Goal: Transaction & Acquisition: Purchase product/service

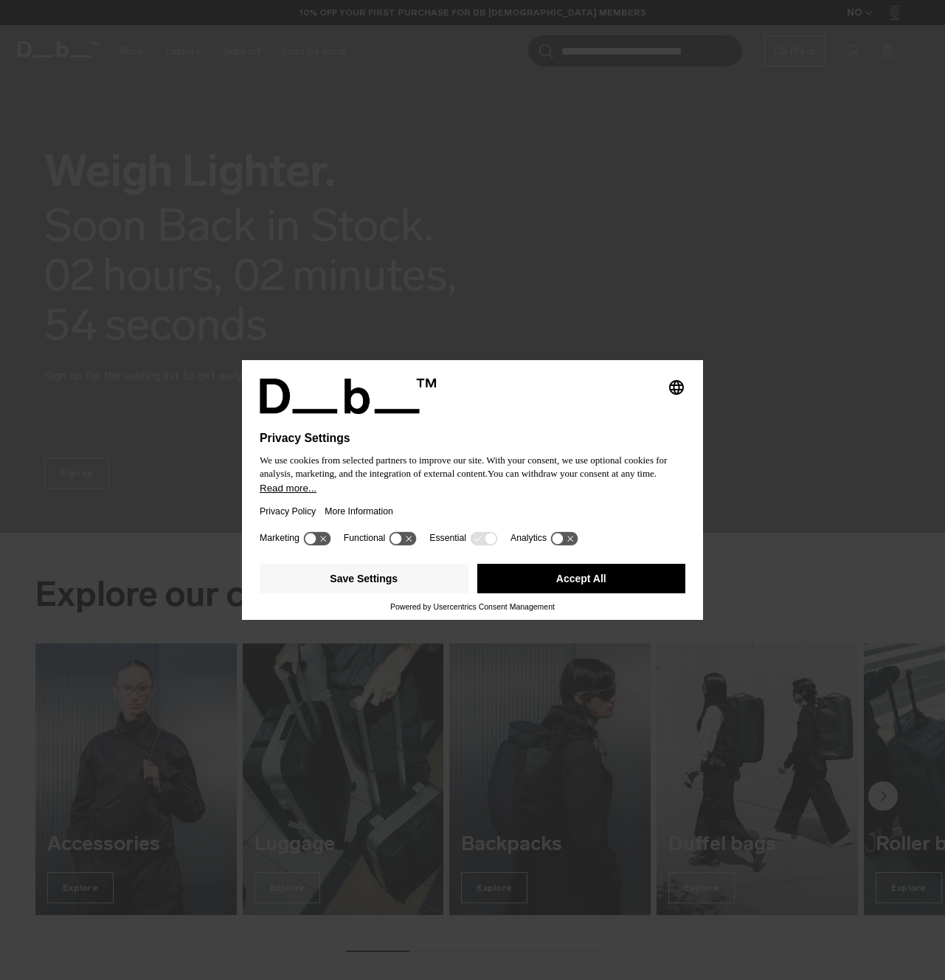
click at [649, 589] on button "Accept All" at bounding box center [581, 579] width 209 height 30
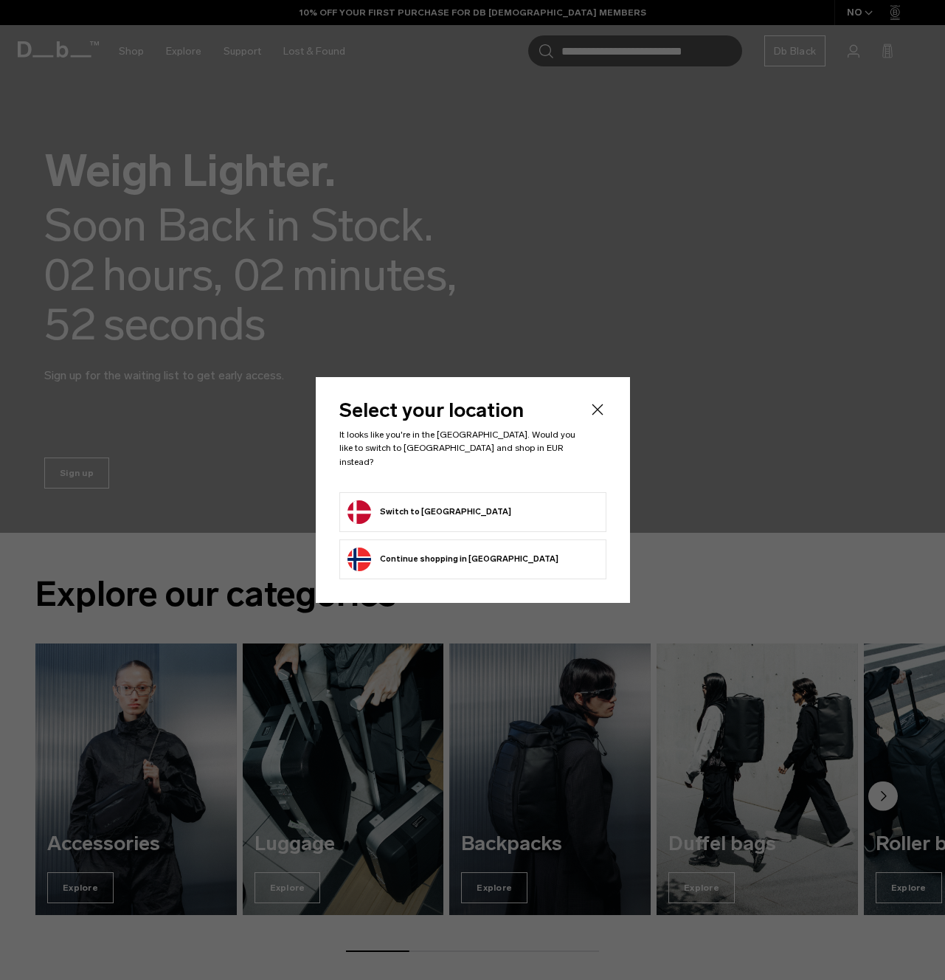
click at [482, 507] on form "Switch to Denmark" at bounding box center [472, 512] width 251 height 24
click at [403, 505] on button "Switch to Denmark" at bounding box center [429, 512] width 164 height 24
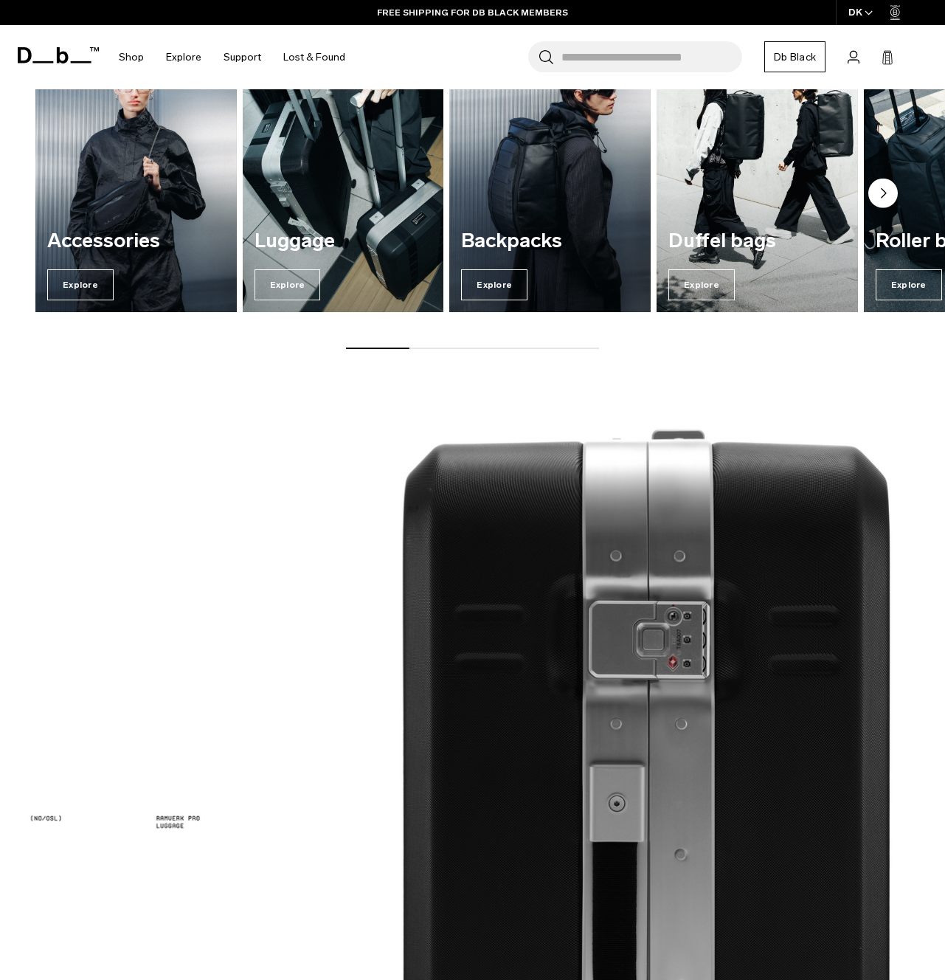
scroll to position [605, 0]
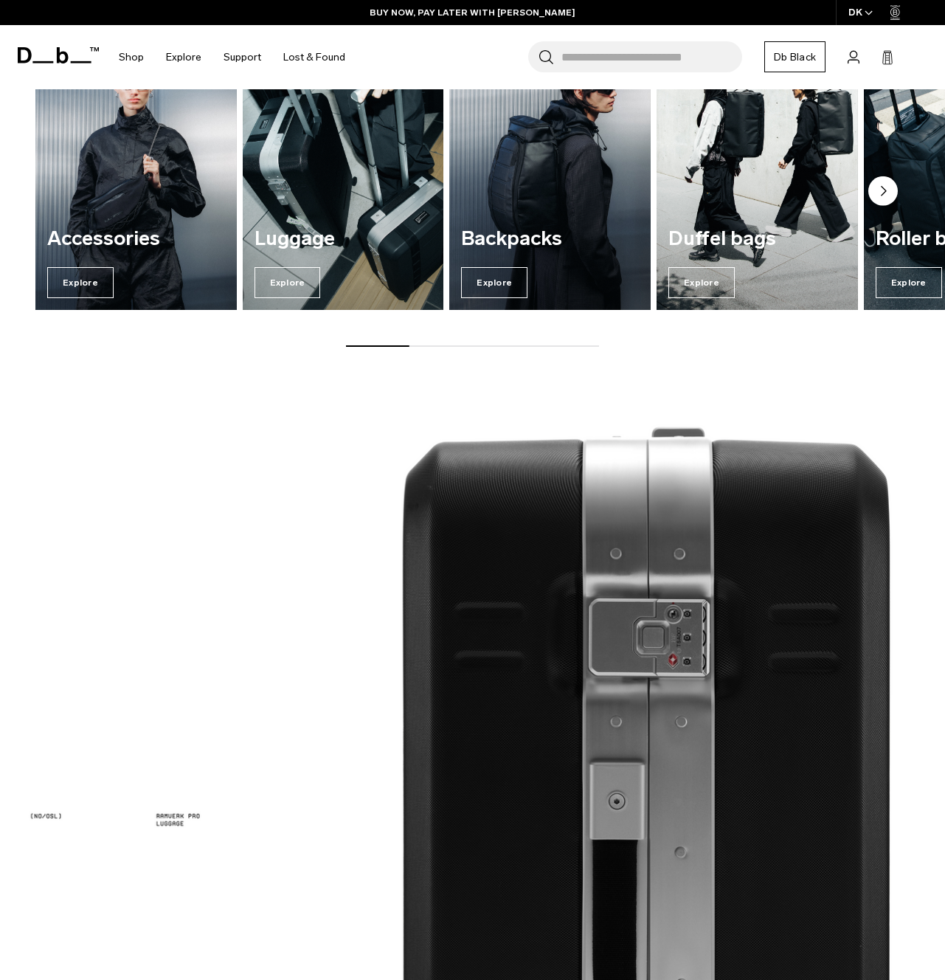
click at [327, 207] on img "2 / 7" at bounding box center [343, 175] width 207 height 280
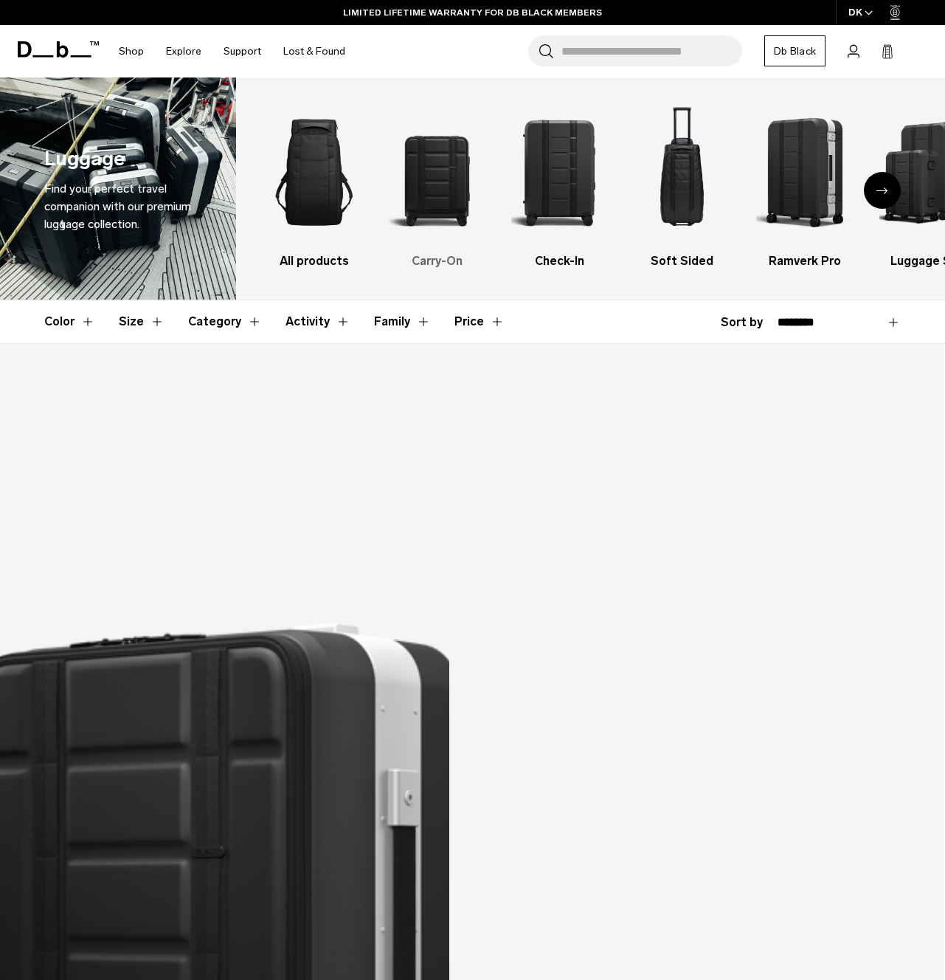
click at [432, 187] on img "2 / 6" at bounding box center [437, 172] width 97 height 145
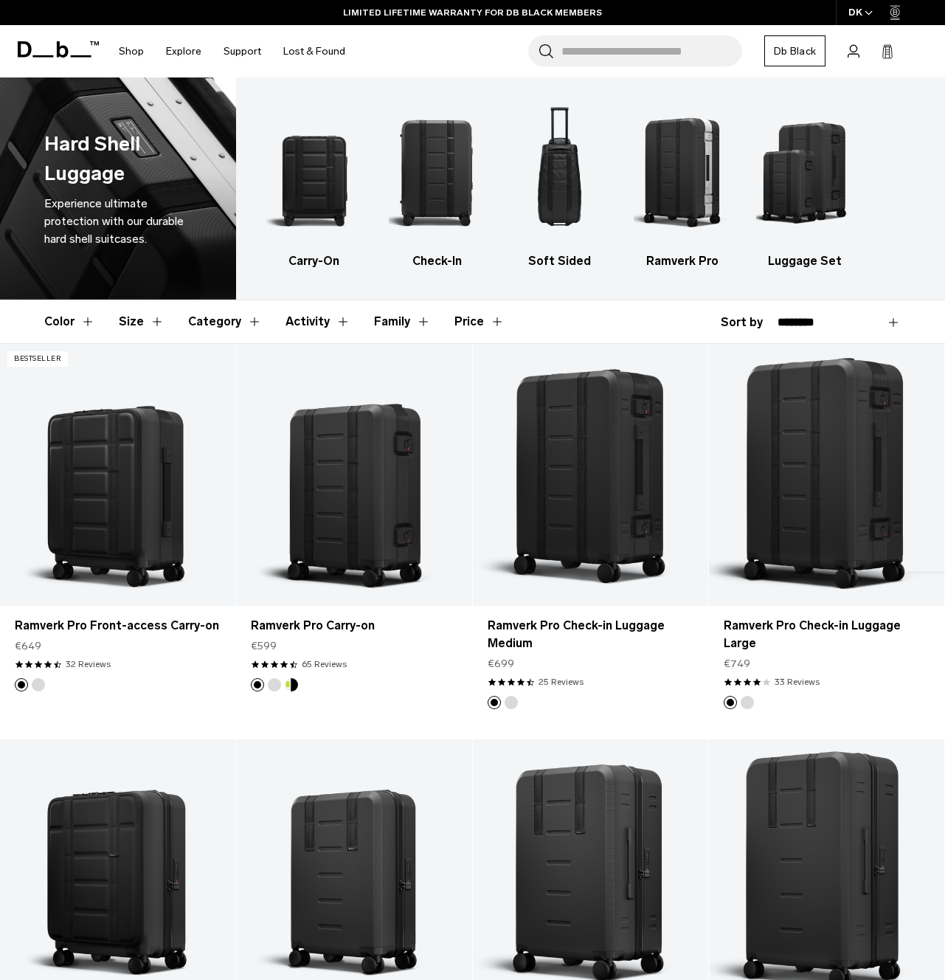
click at [490, 327] on button "Price" at bounding box center [479, 321] width 50 height 43
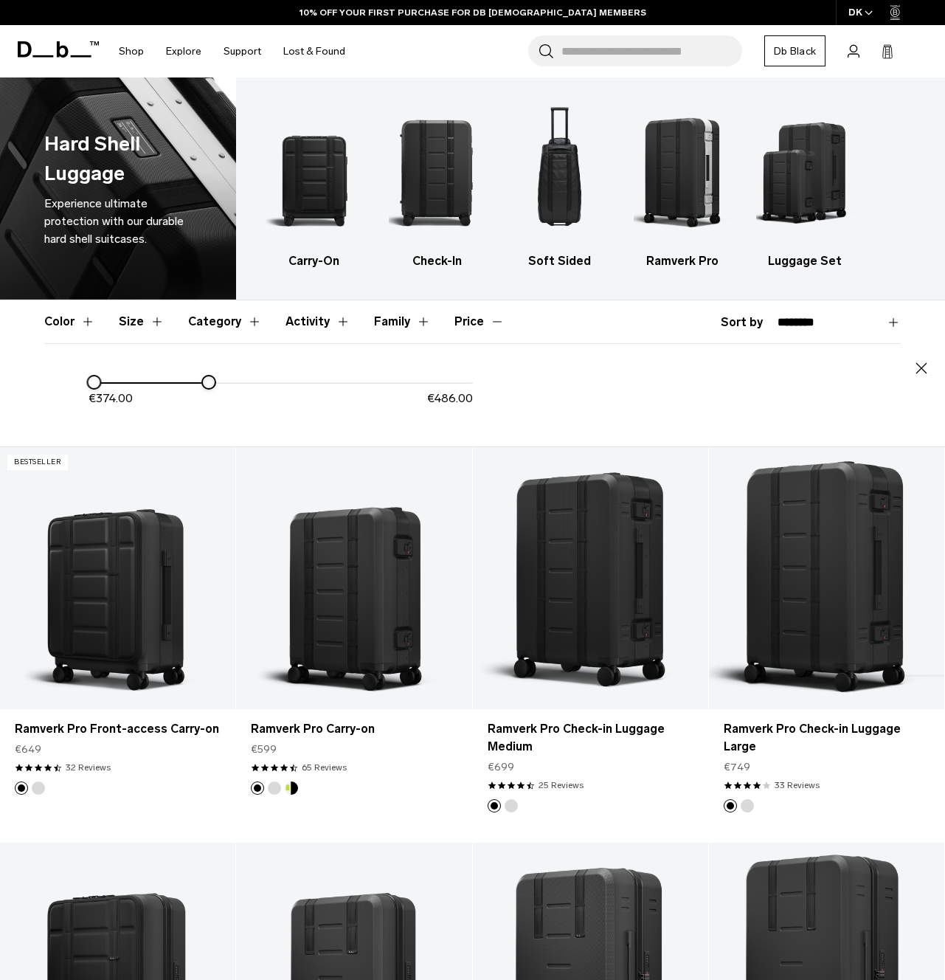
drag, startPoint x: 480, startPoint y: 384, endPoint x: 210, endPoint y: 405, distance: 270.1
click at [210, 405] on div "€ 374.00 € 486.00" at bounding box center [281, 396] width 384 height 46
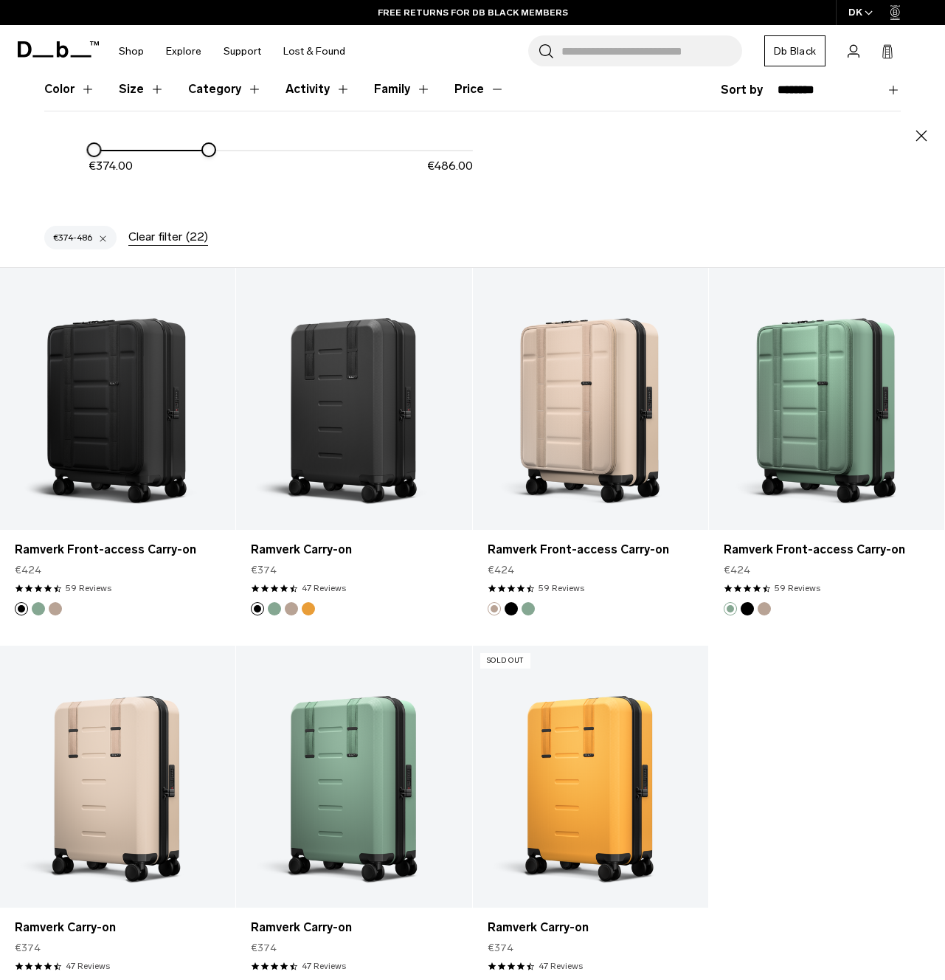
scroll to position [235, 0]
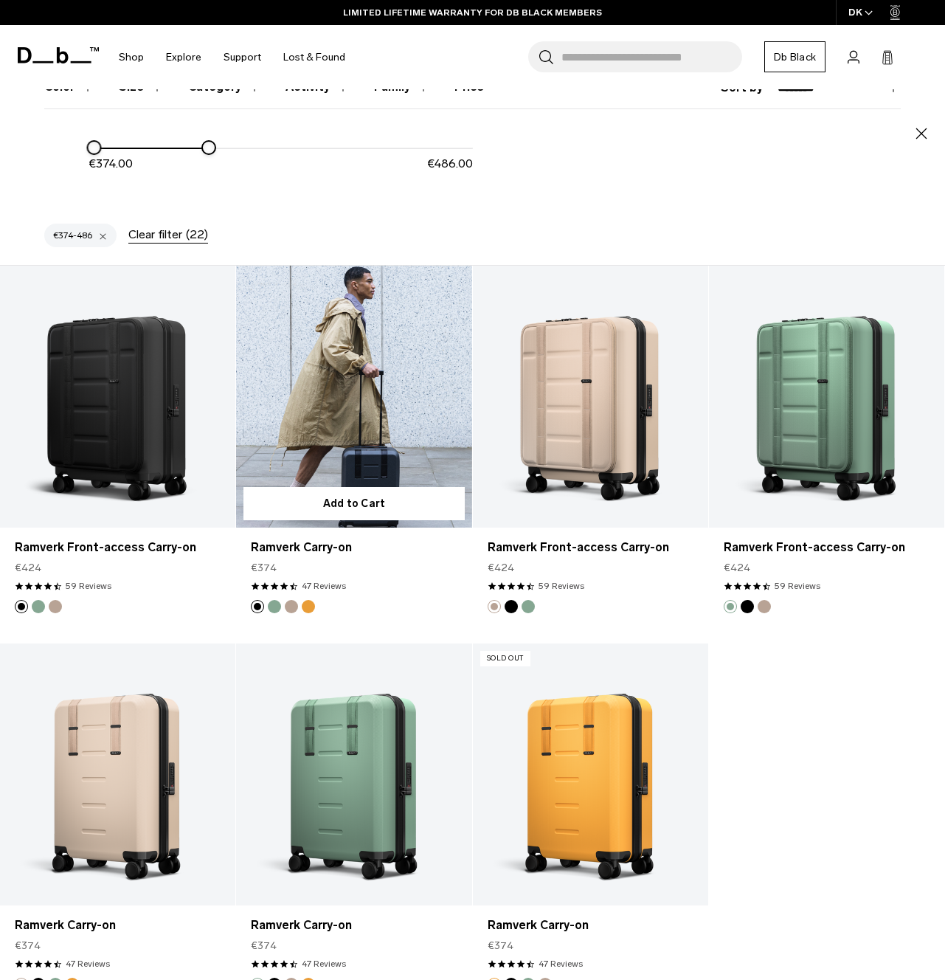
click at [355, 406] on link "Ramverk Carry-on" at bounding box center [353, 397] width 235 height 262
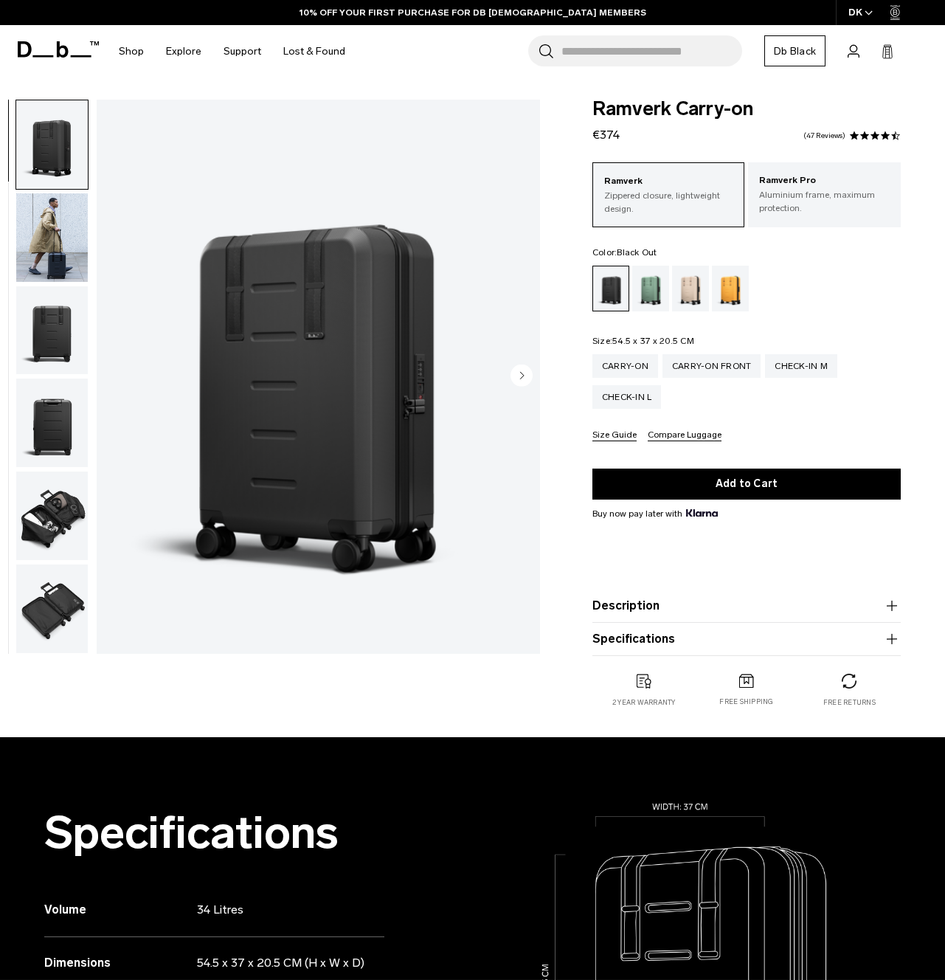
click at [522, 373] on icon "Next slide" at bounding box center [522, 375] width 4 height 7
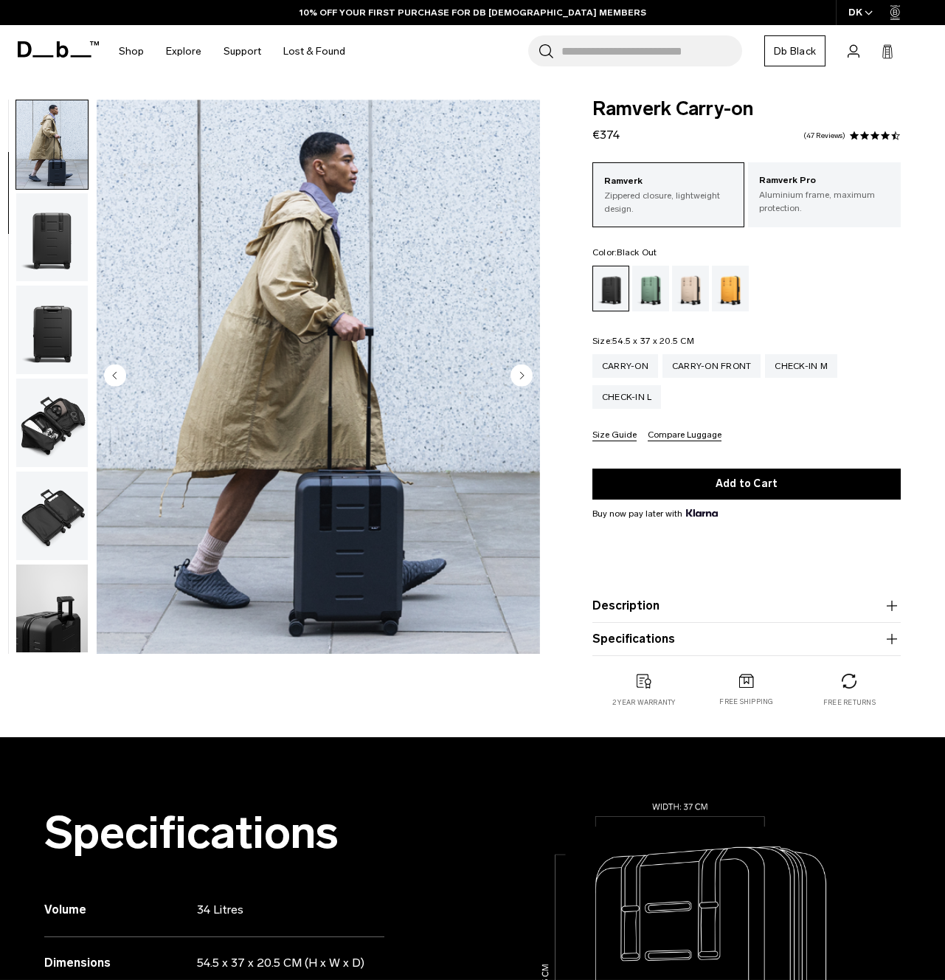
click at [522, 373] on icon "Next slide" at bounding box center [522, 375] width 4 height 7
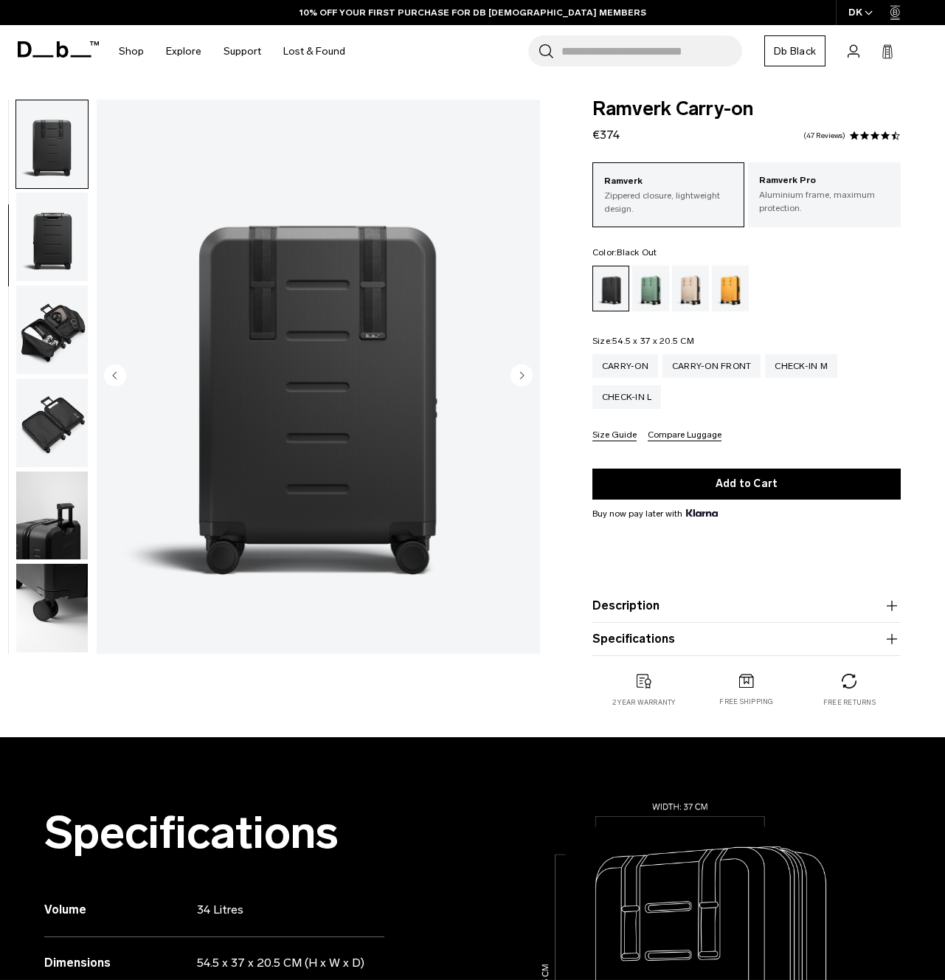
click at [522, 375] on icon "Next slide" at bounding box center [522, 375] width 4 height 7
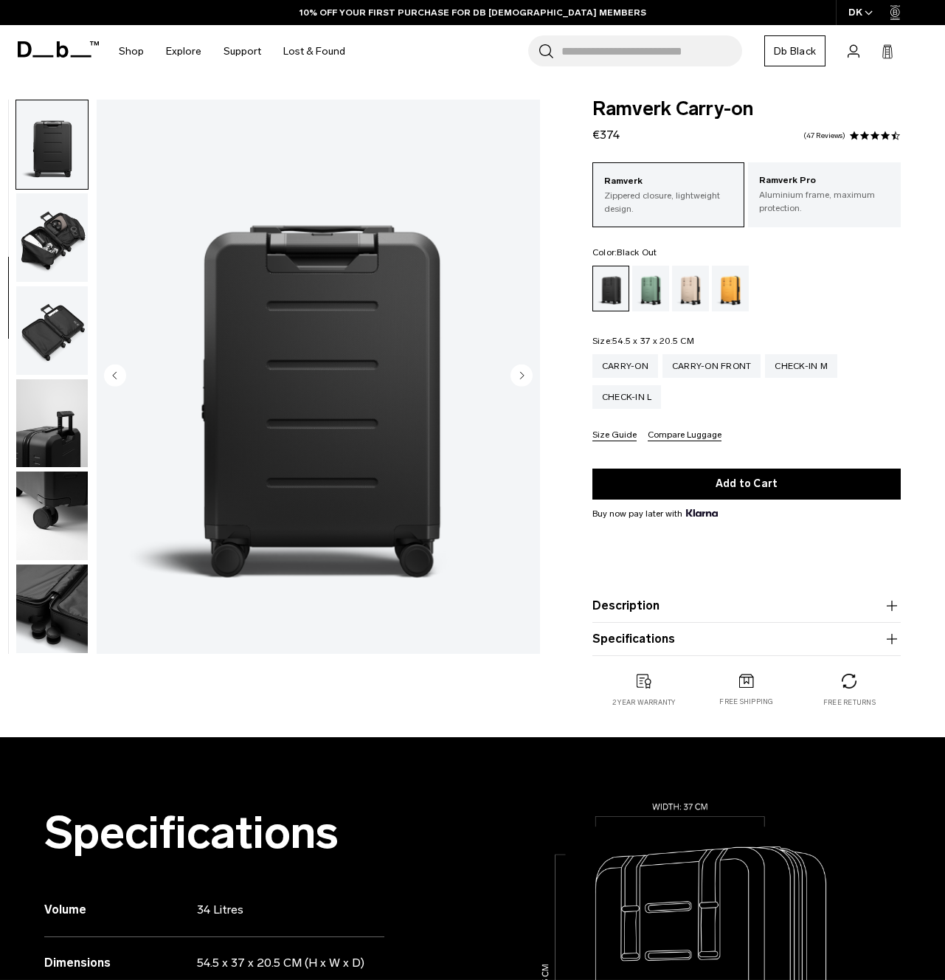
click at [522, 375] on icon "Next slide" at bounding box center [522, 375] width 4 height 7
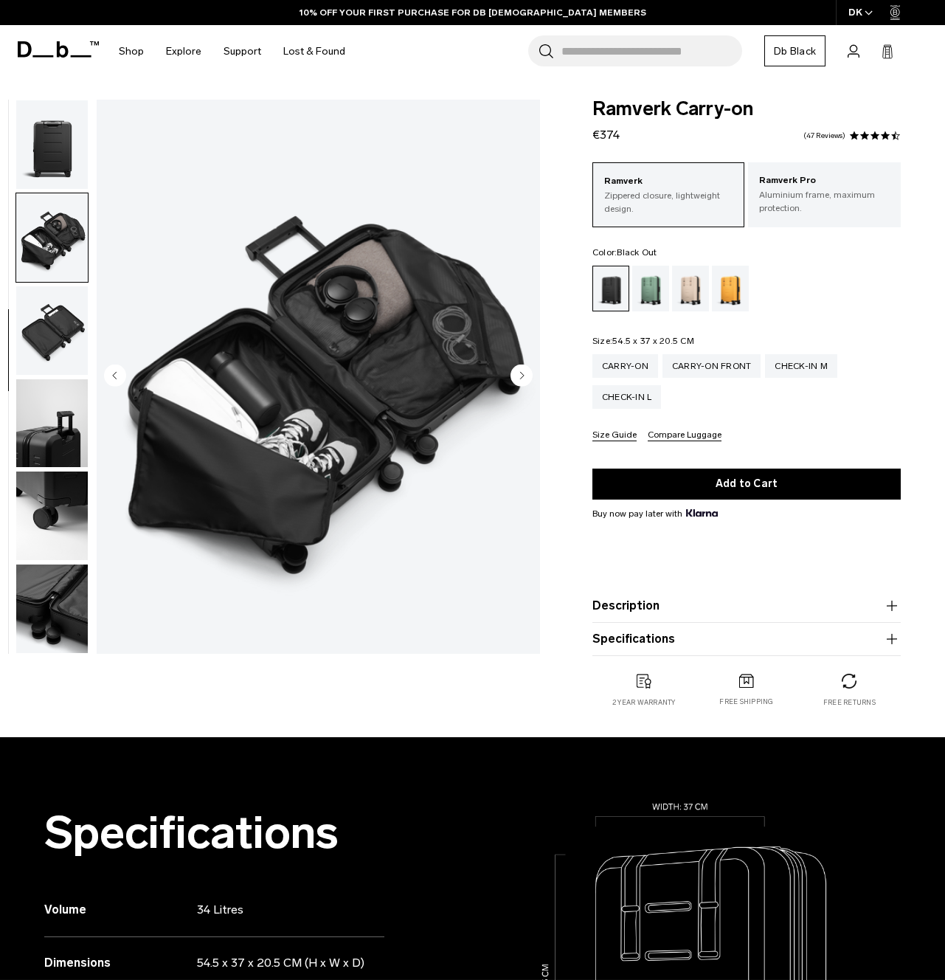
scroll to position [371, 0]
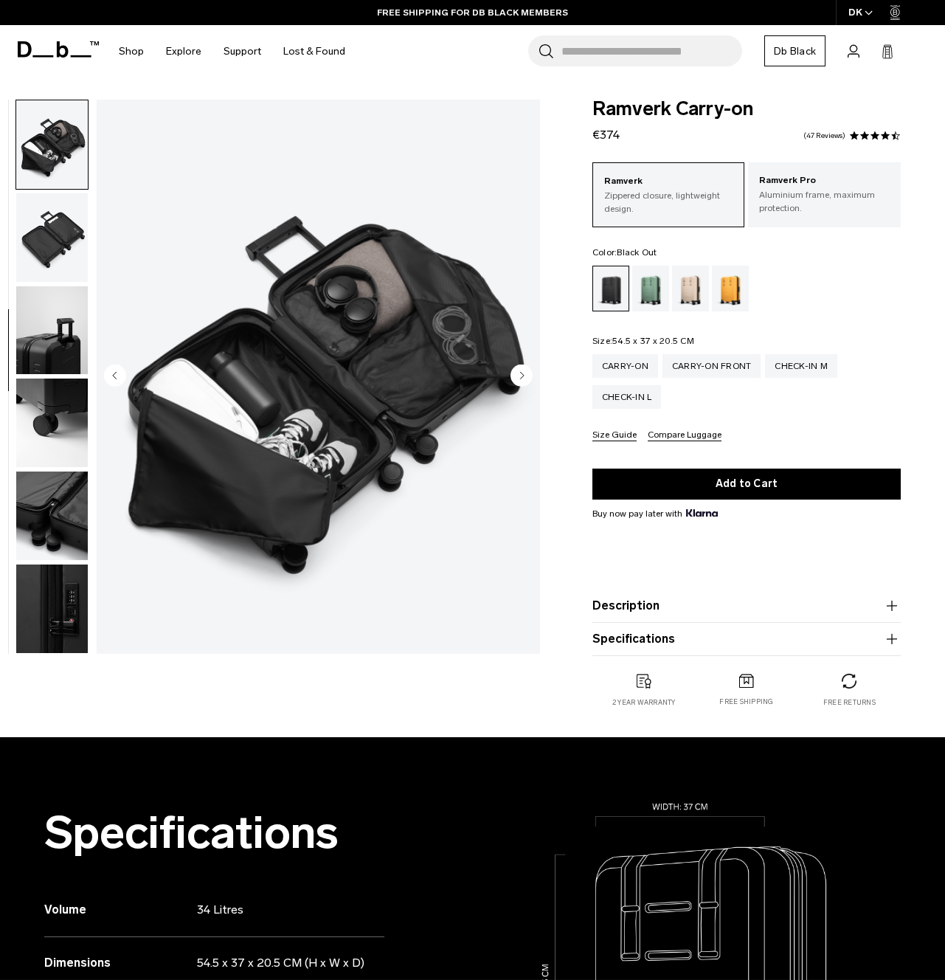
click at [522, 375] on icon "Next slide" at bounding box center [522, 375] width 4 height 7
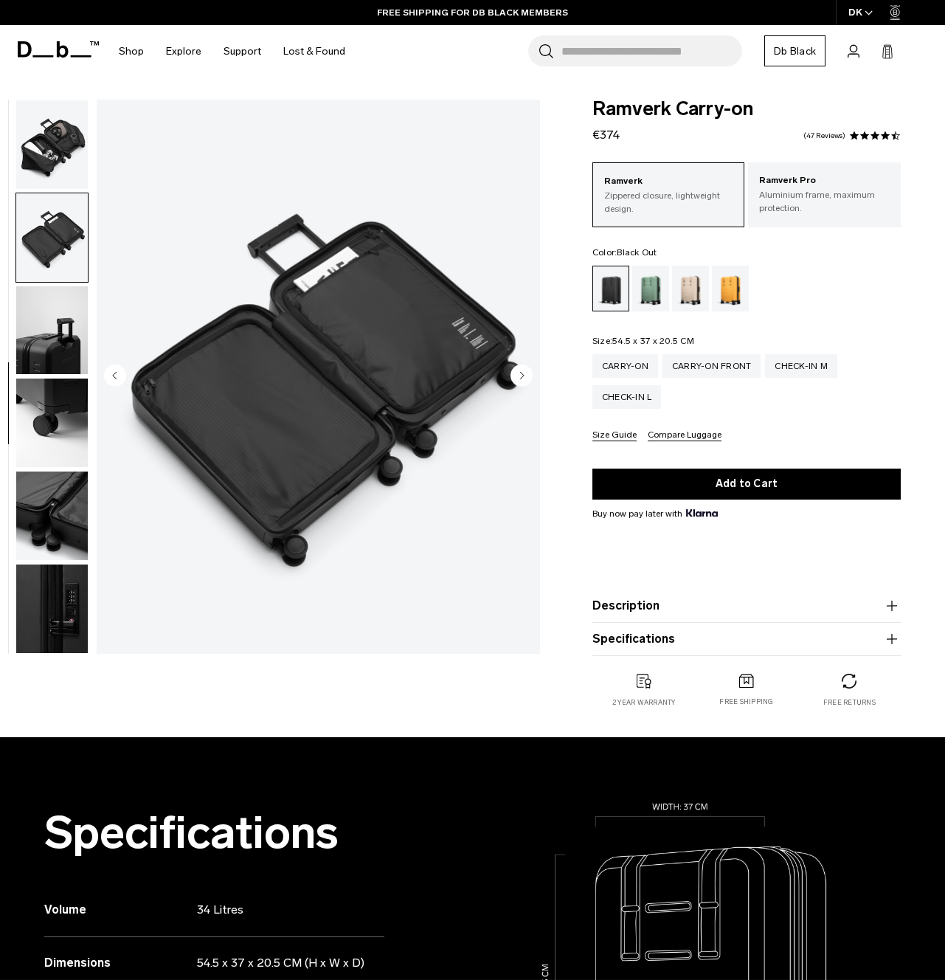
click at [522, 375] on icon "Next slide" at bounding box center [522, 375] width 4 height 7
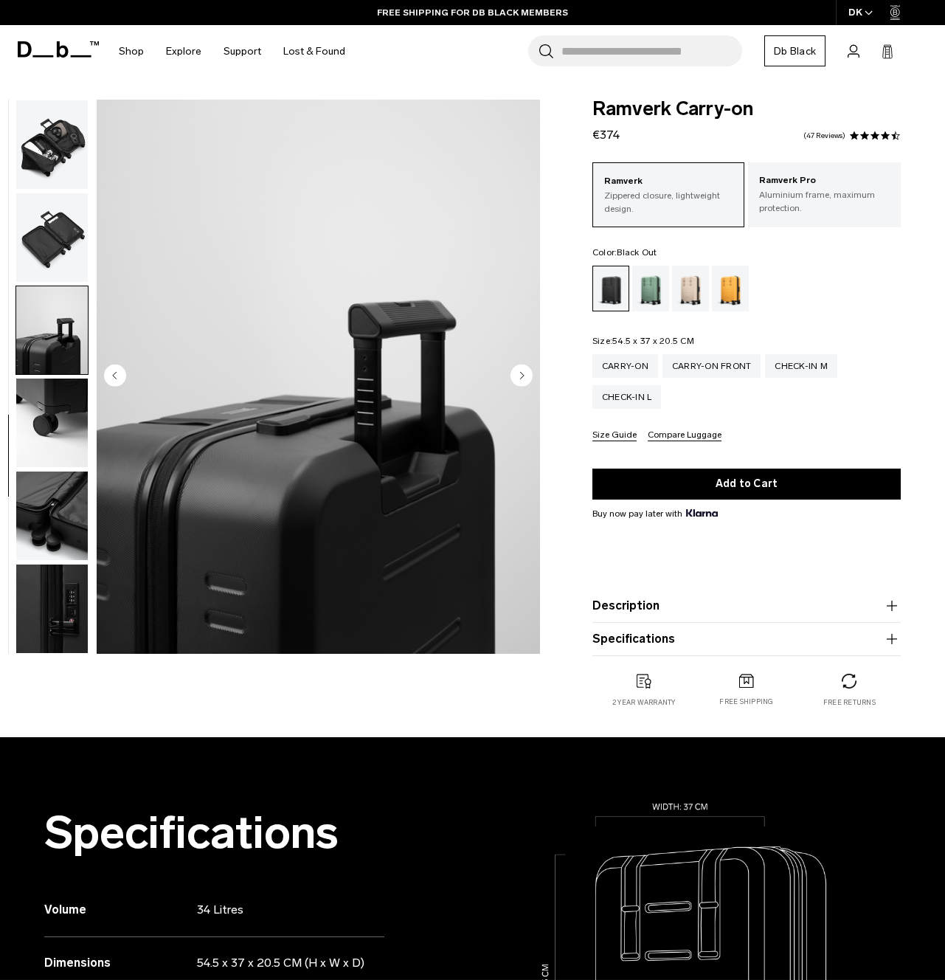
click at [519, 371] on circle "Next slide" at bounding box center [521, 375] width 22 height 22
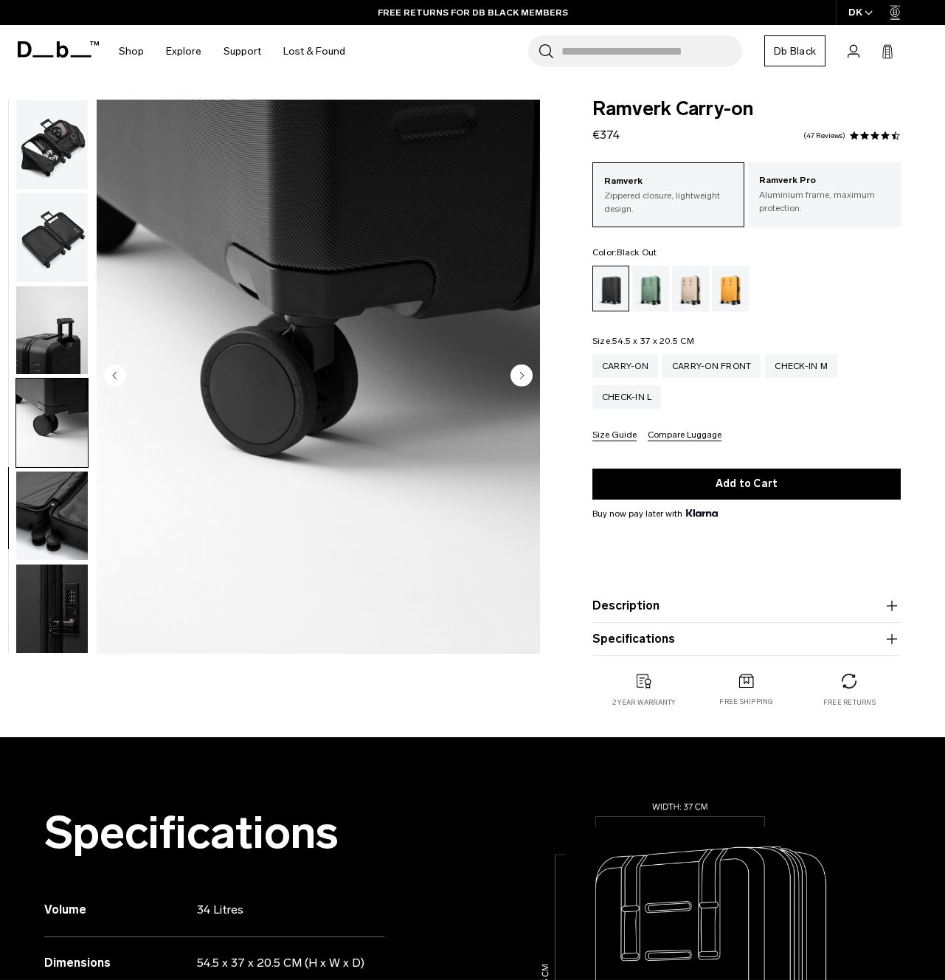
click at [519, 375] on circle "Next slide" at bounding box center [521, 375] width 22 height 22
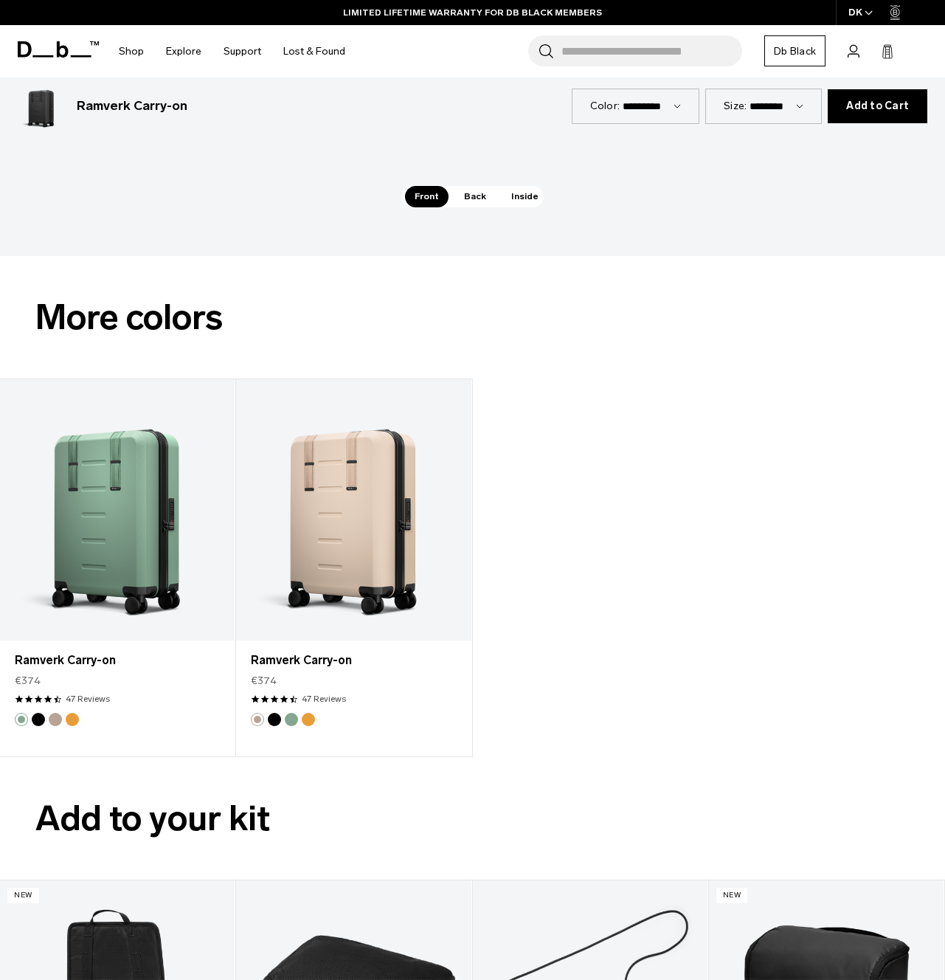
scroll to position [1655, 0]
